Goal: Navigation & Orientation: Go to known website

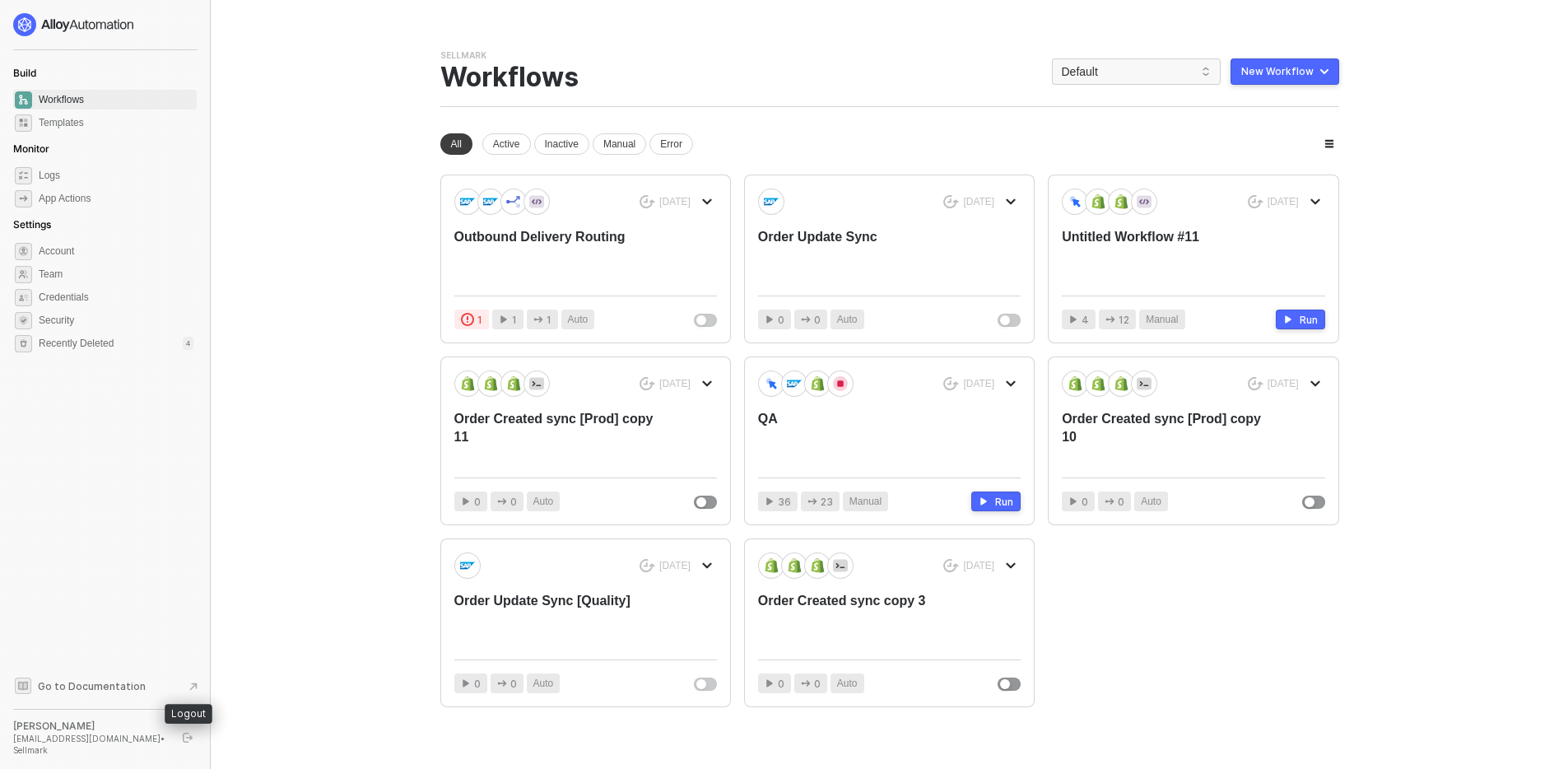
click at [185, 742] on icon "logout" at bounding box center [187, 737] width 9 height 9
